Goal: Task Accomplishment & Management: Use online tool/utility

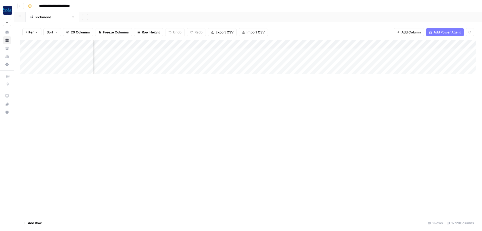
scroll to position [0, 126]
click at [351, 51] on div "Add Column" at bounding box center [248, 57] width 456 height 34
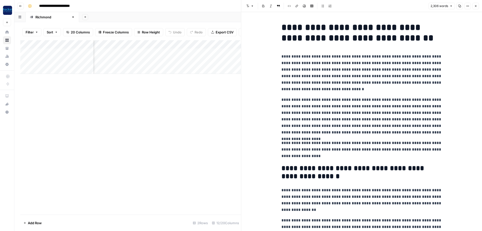
click at [320, 66] on p "**********" at bounding box center [361, 72] width 161 height 39
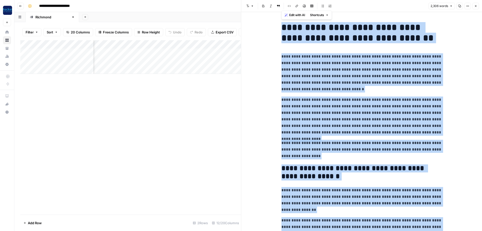
copy div "**********"
